Goal: Task Accomplishment & Management: Use online tool/utility

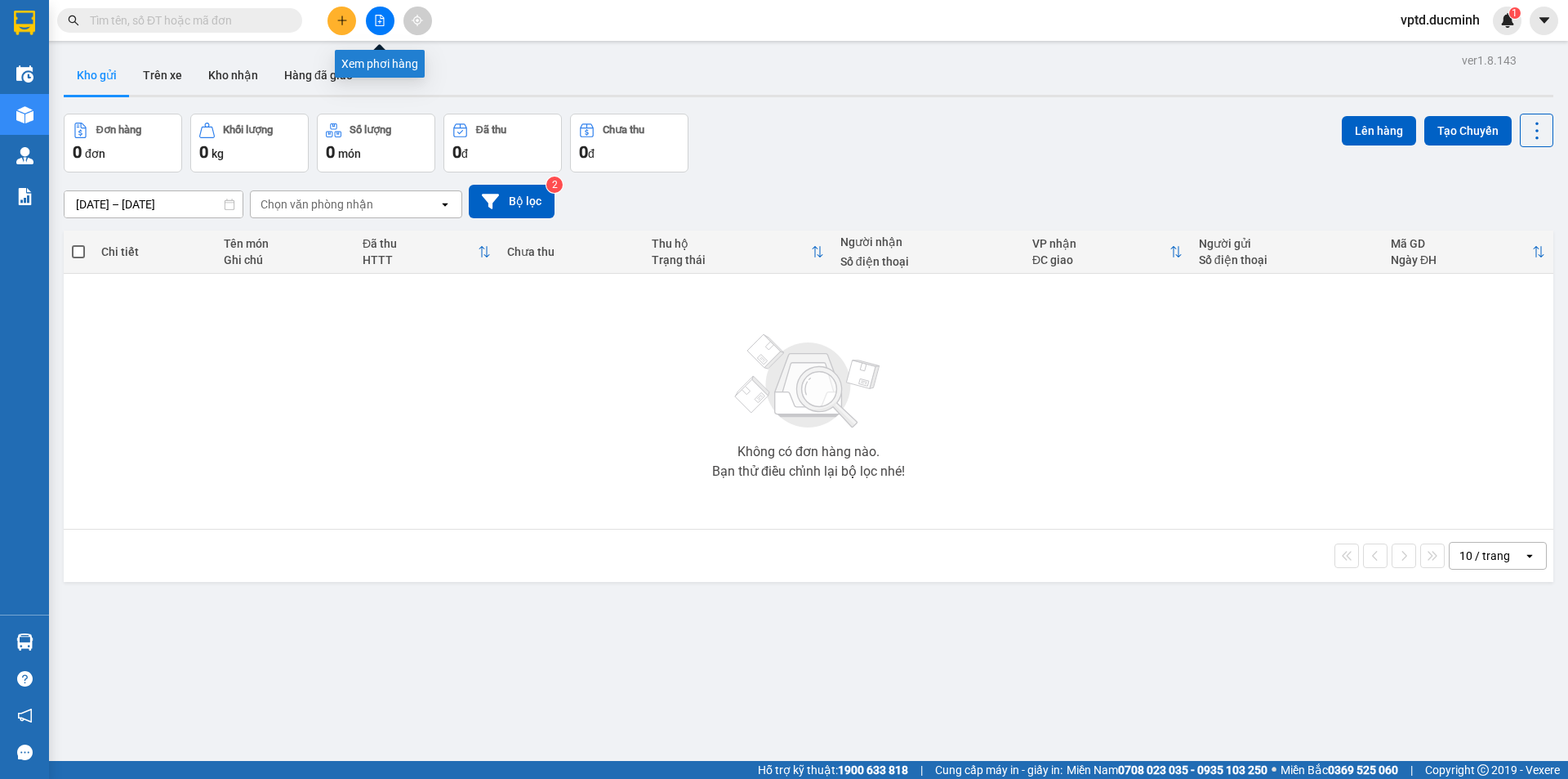
click at [380, 23] on icon "file-add" at bounding box center [380, 20] width 9 height 11
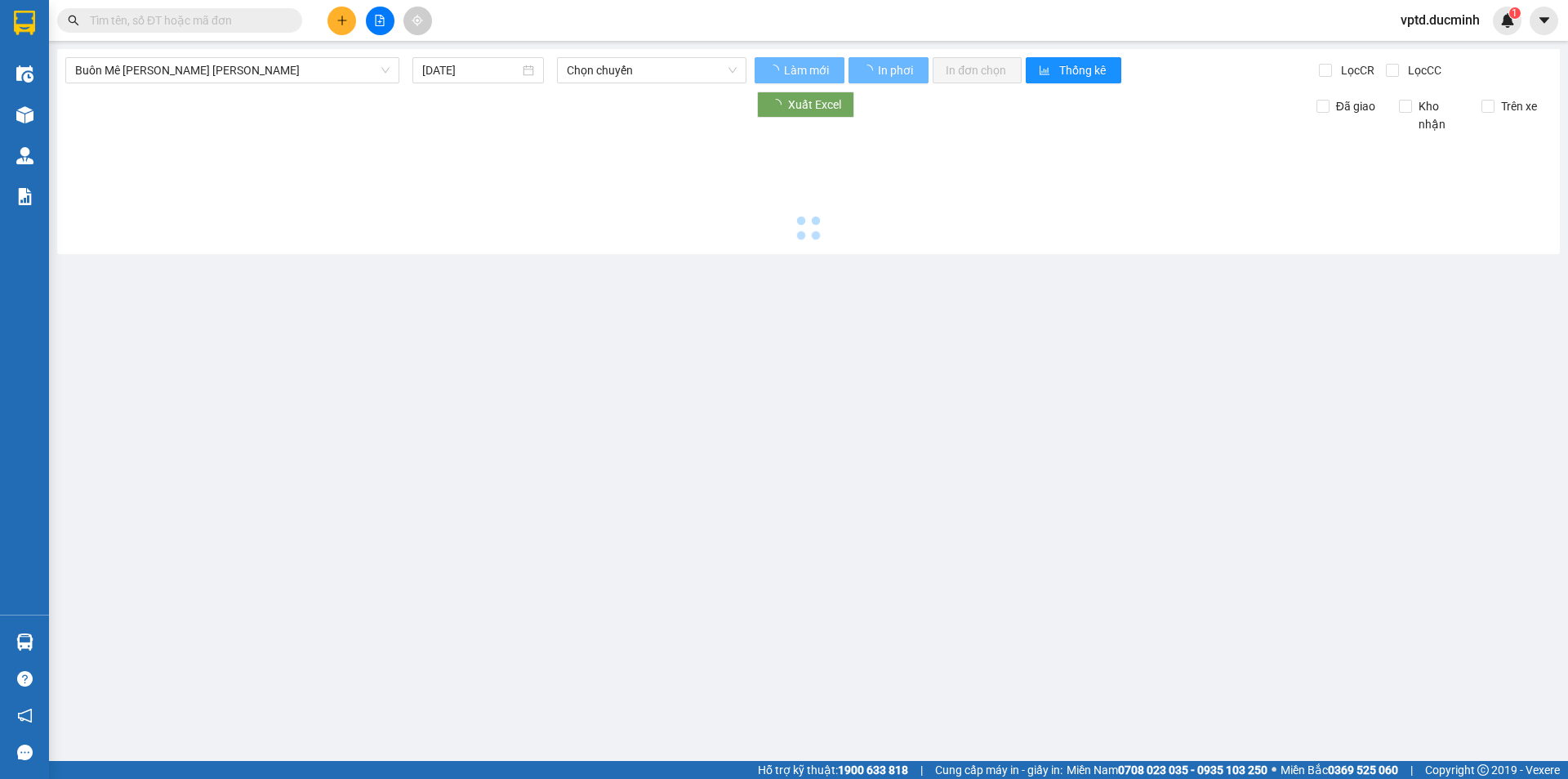
click at [380, 23] on icon "file-add" at bounding box center [380, 20] width 9 height 11
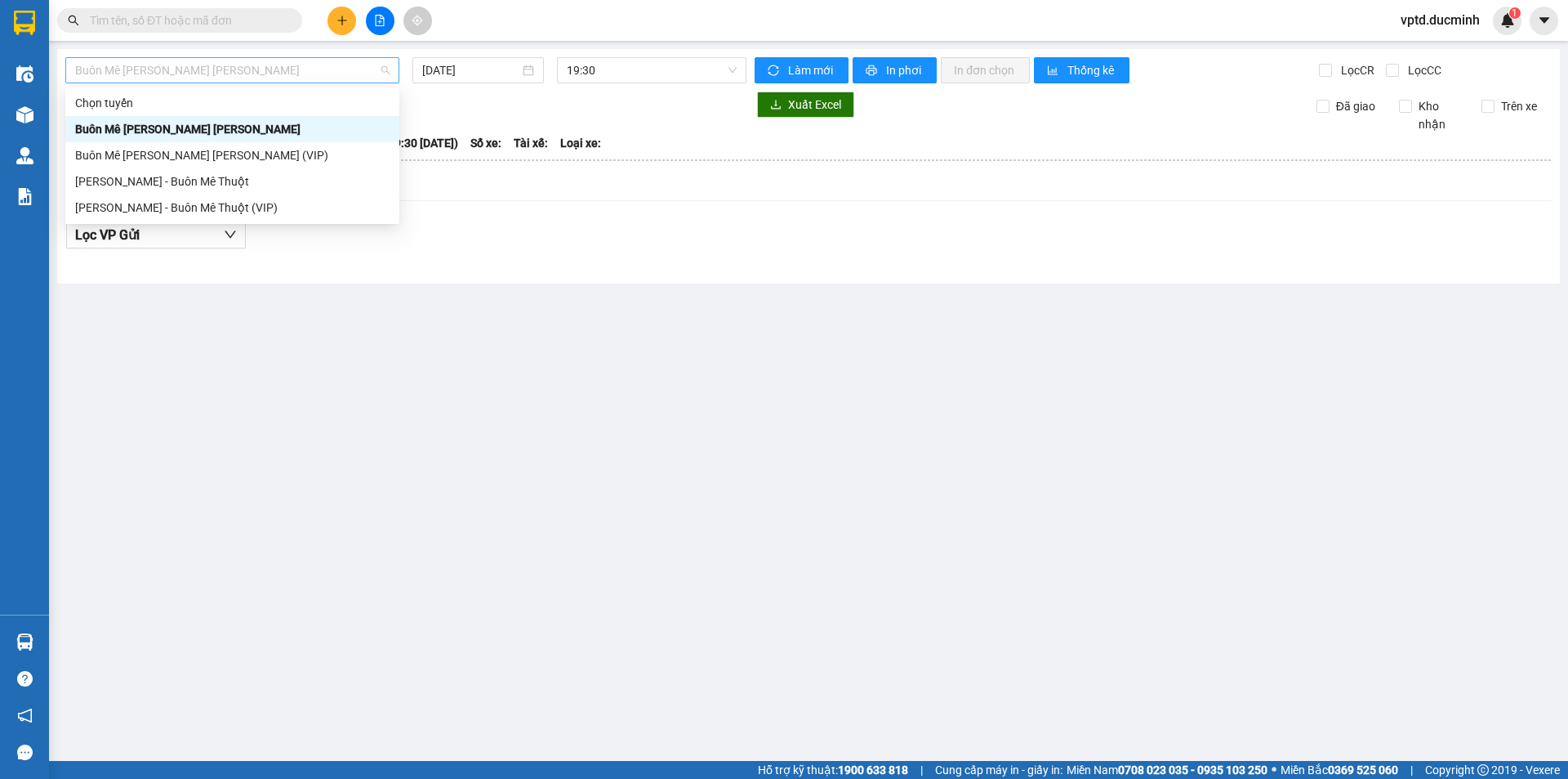
click at [247, 76] on span "Buôn Mê [PERSON_NAME] [PERSON_NAME]" at bounding box center [232, 70] width 314 height 25
click at [212, 154] on div "Buôn Mê [PERSON_NAME] [PERSON_NAME] (VIP)" at bounding box center [232, 156] width 314 height 18
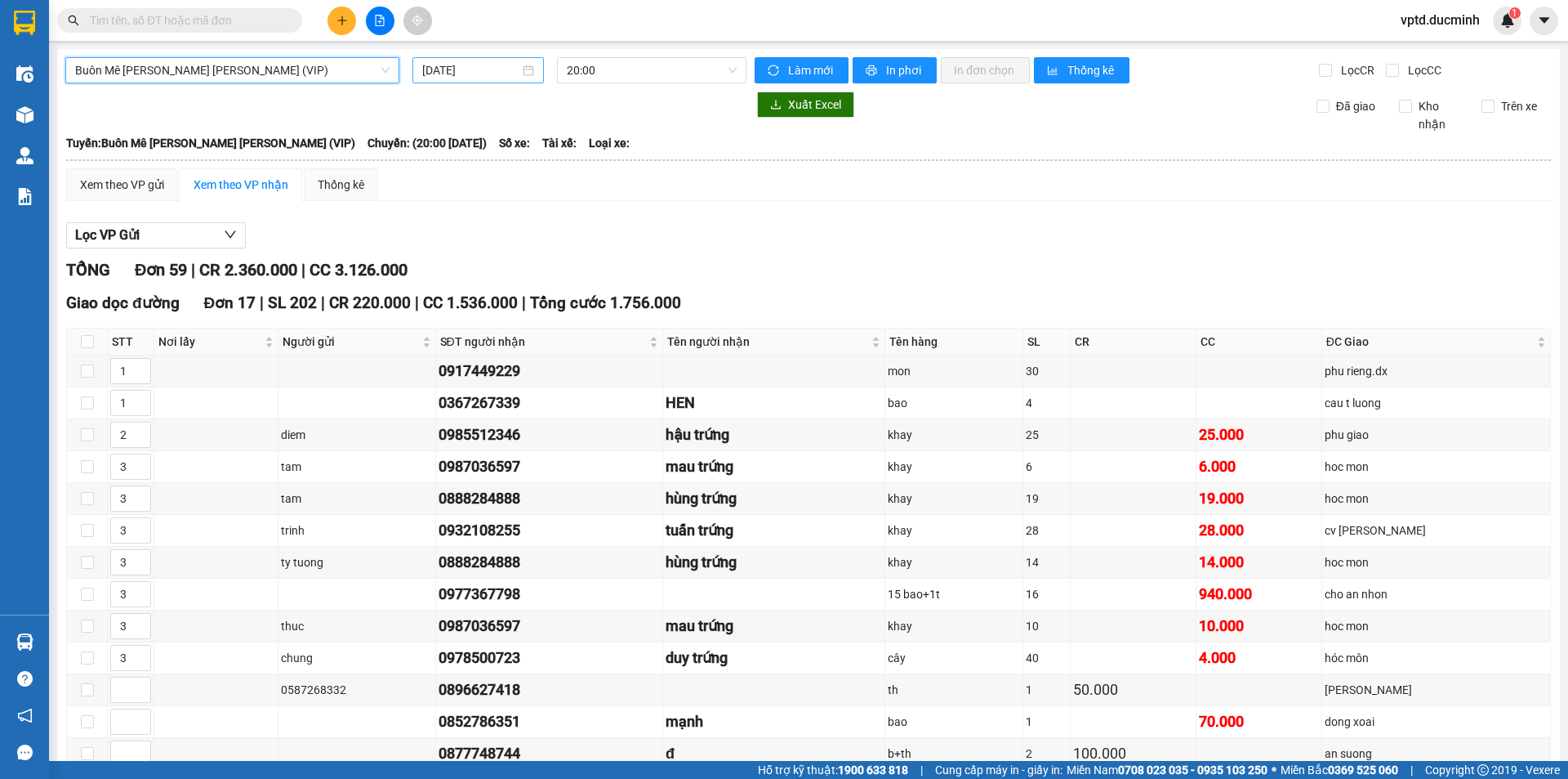
click at [428, 60] on div "[DATE]" at bounding box center [478, 70] width 132 height 27
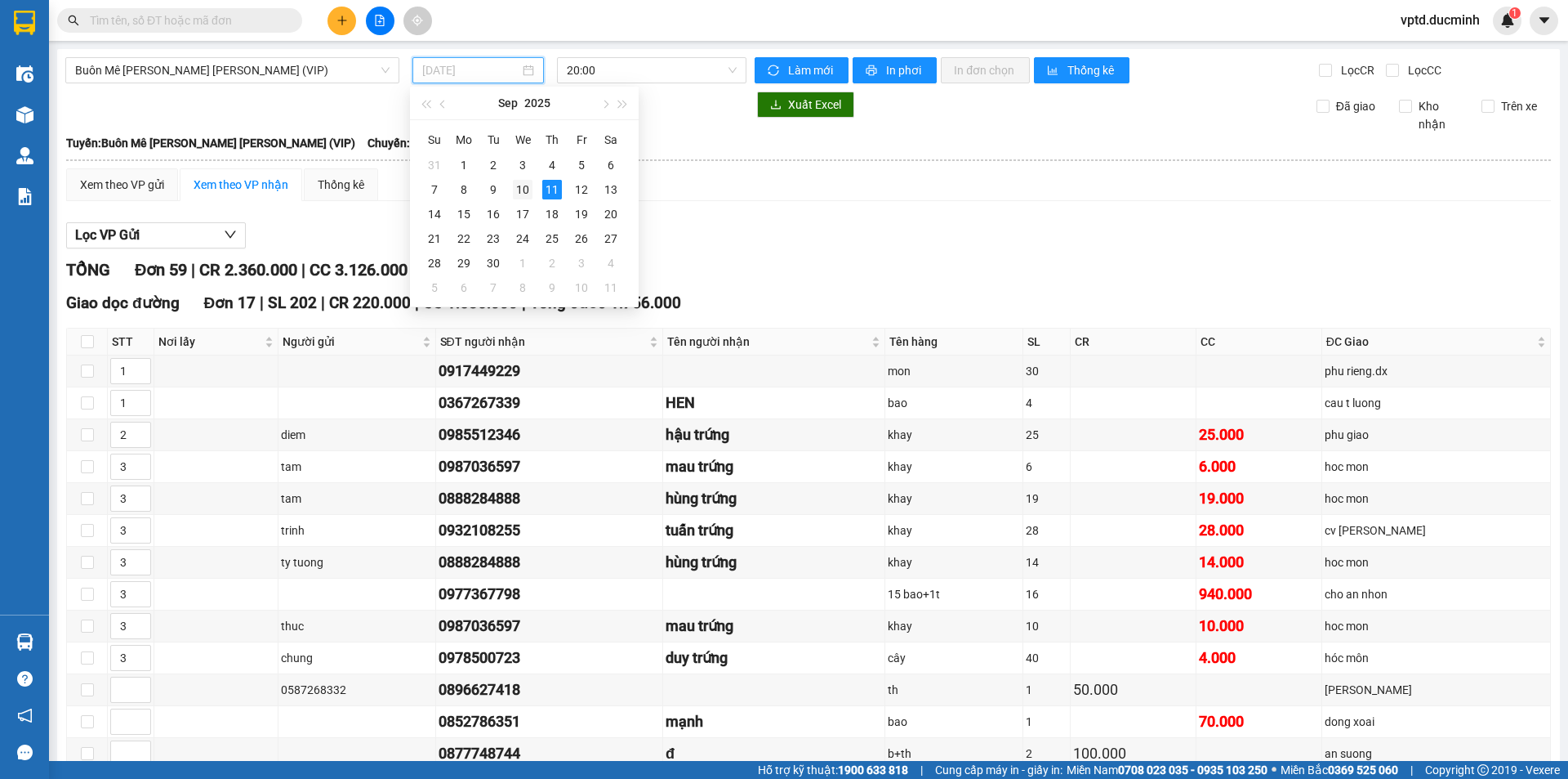
click at [523, 193] on div "10" at bounding box center [522, 189] width 19 height 19
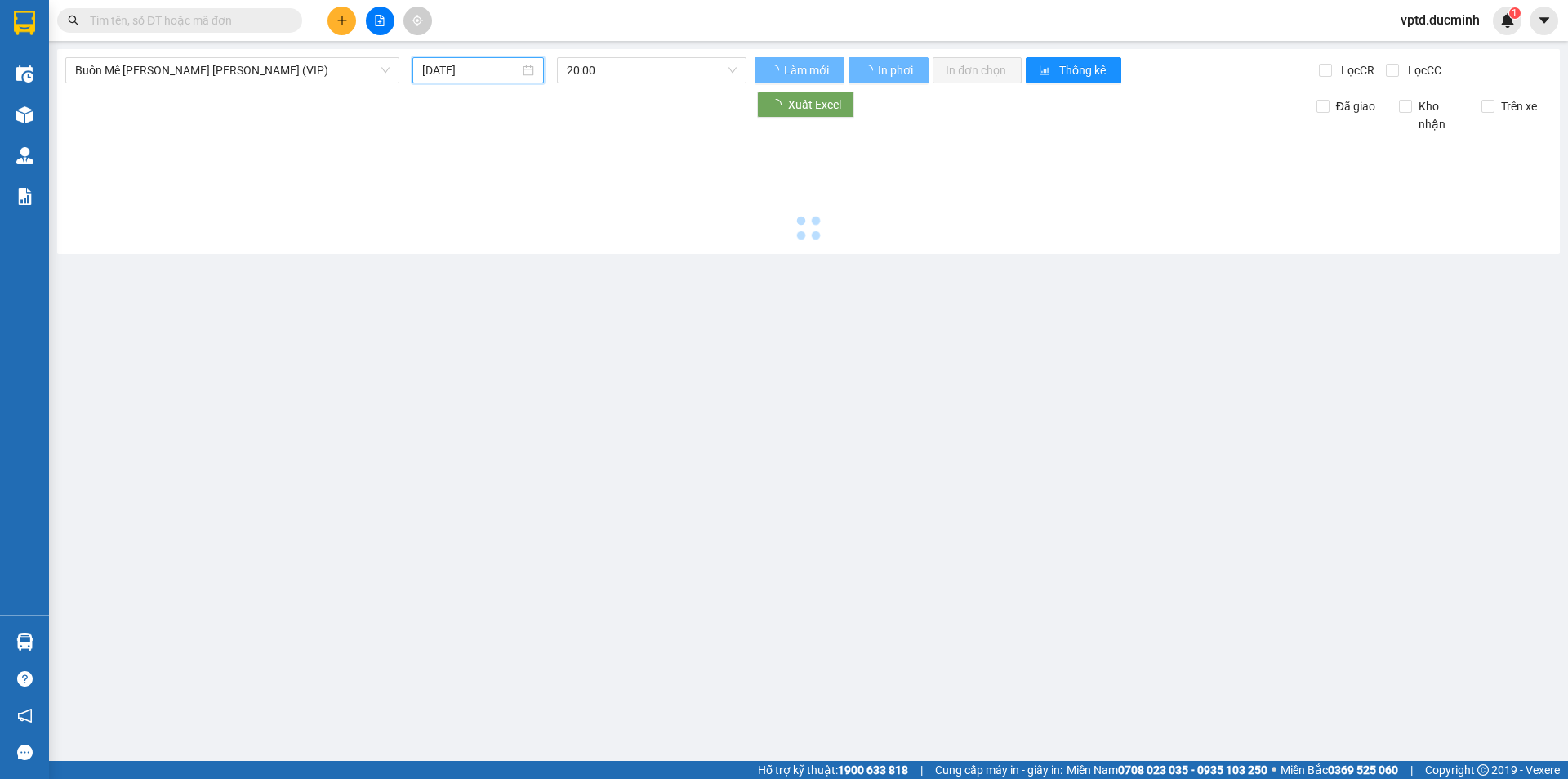
type input "[DATE]"
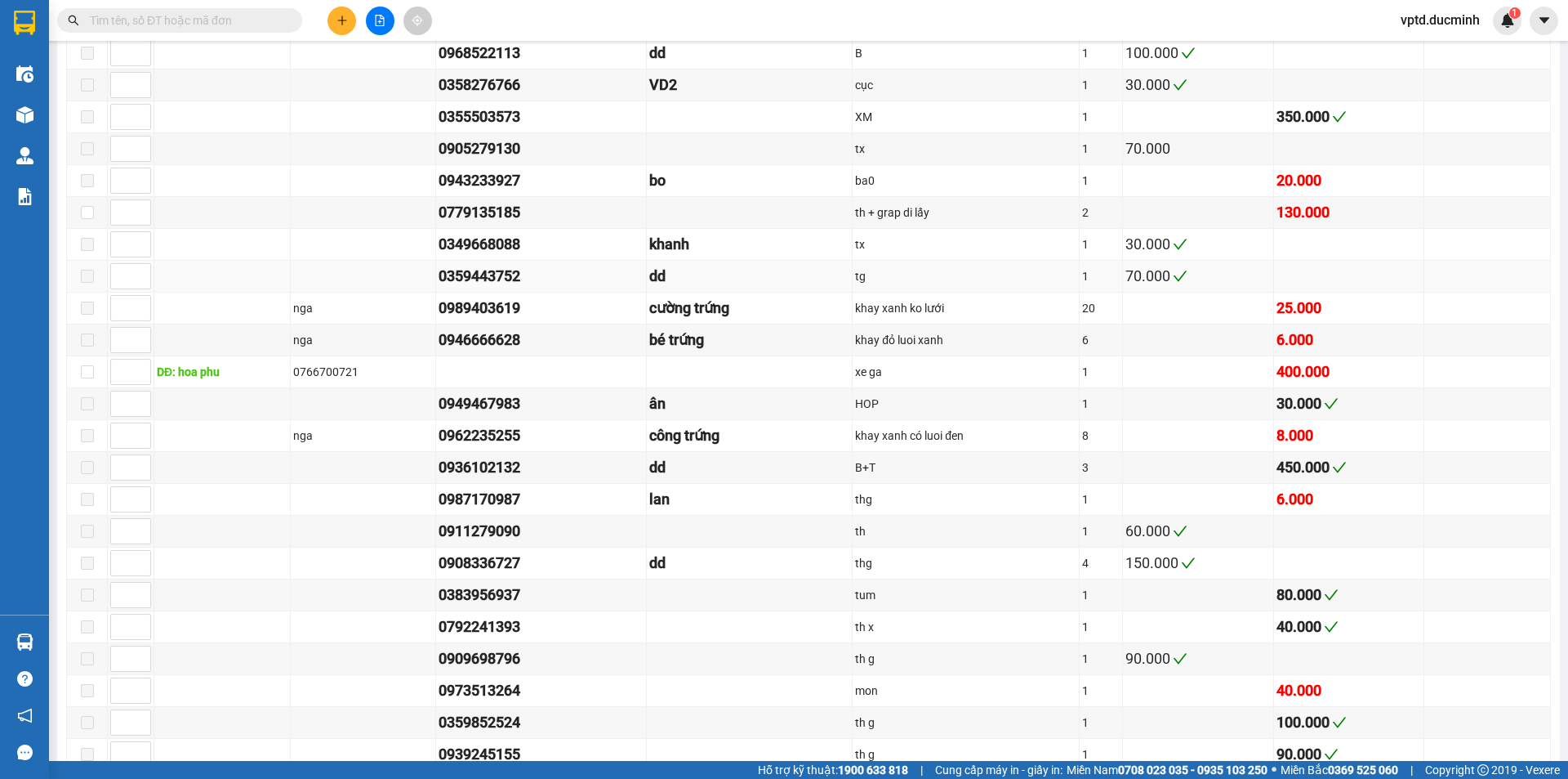
scroll to position [1520, 0]
